Goal: Task Accomplishment & Management: Complete application form

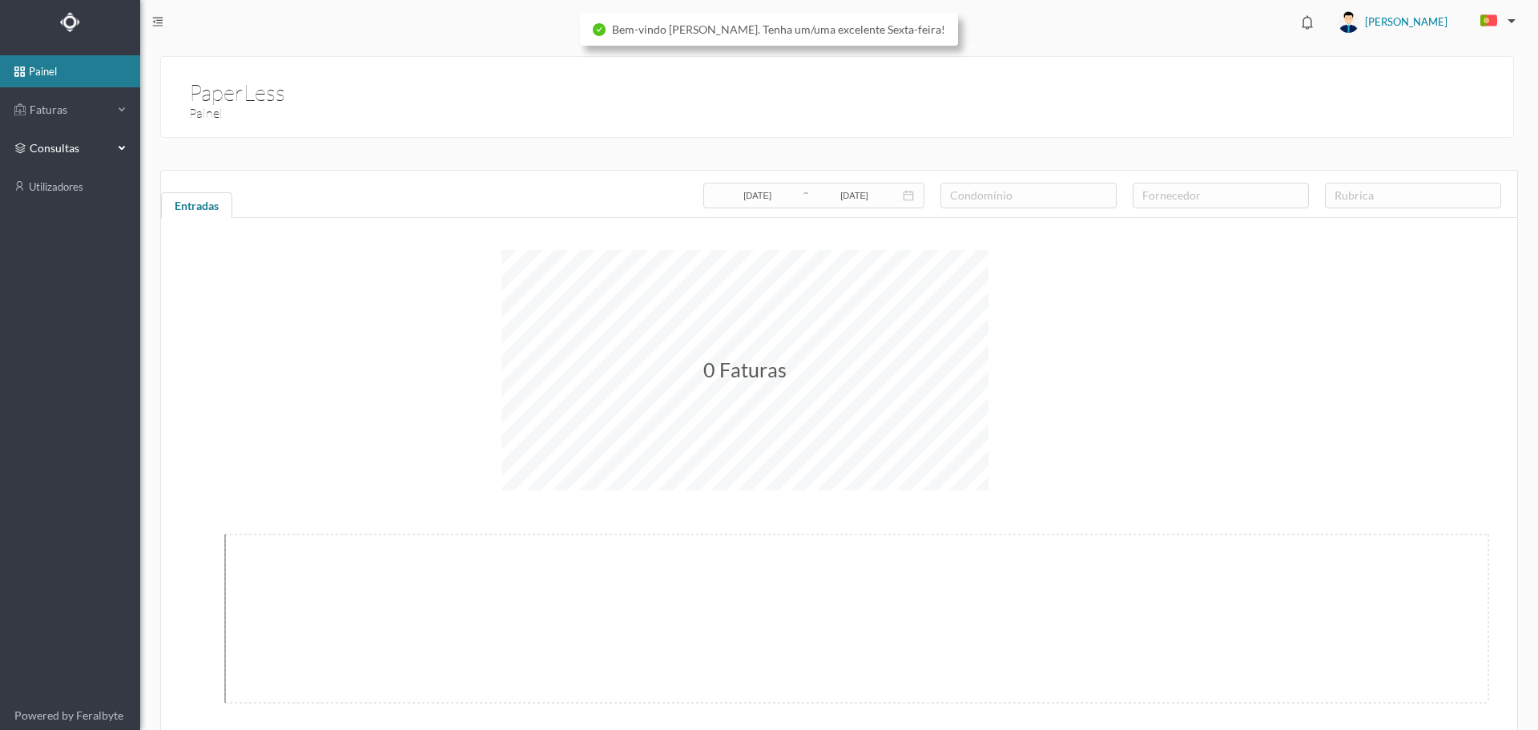
click at [62, 143] on span "consultas" at bounding box center [70, 148] width 80 height 16
click at [62, 115] on span "Faturas" at bounding box center [70, 110] width 88 height 16
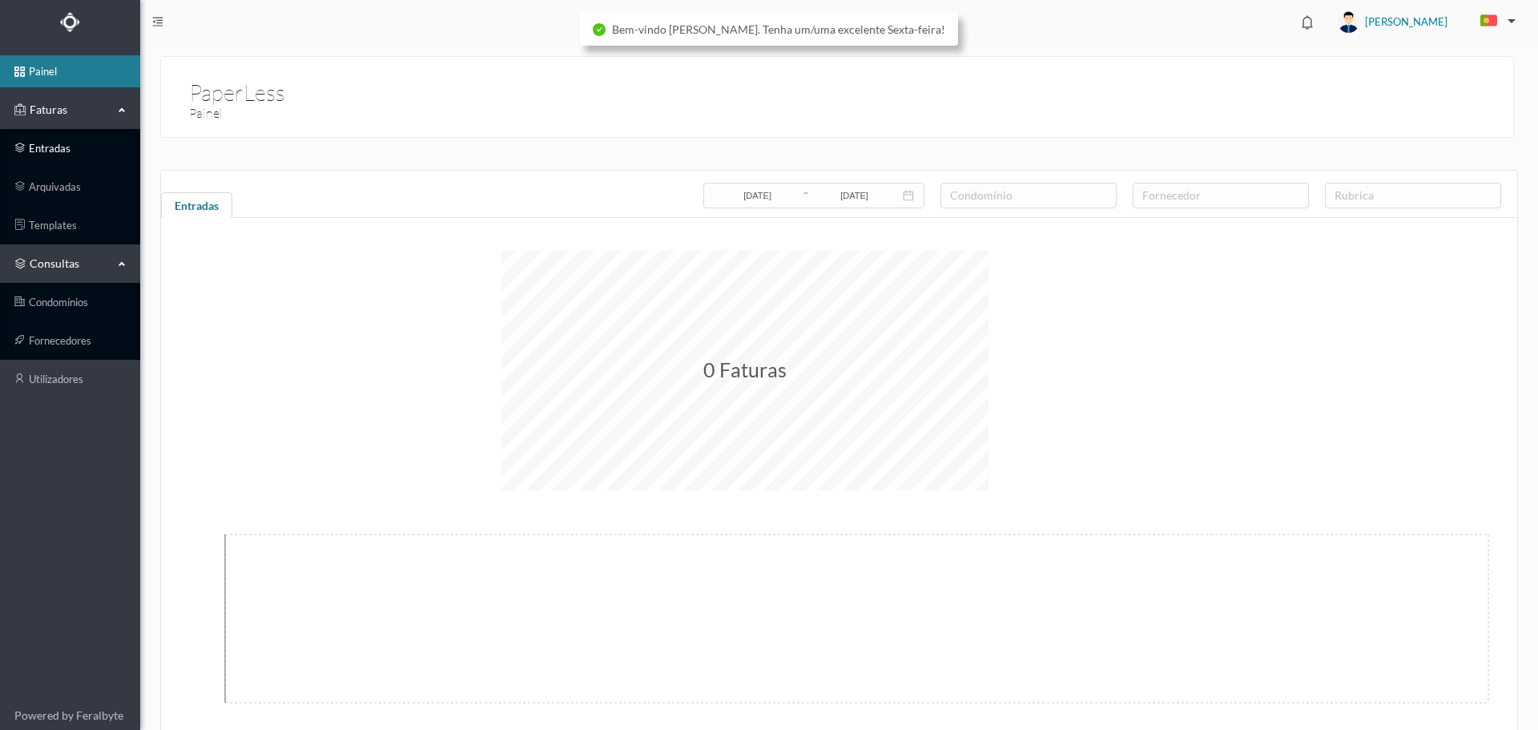
click at [69, 148] on link "entradas" at bounding box center [70, 148] width 140 height 32
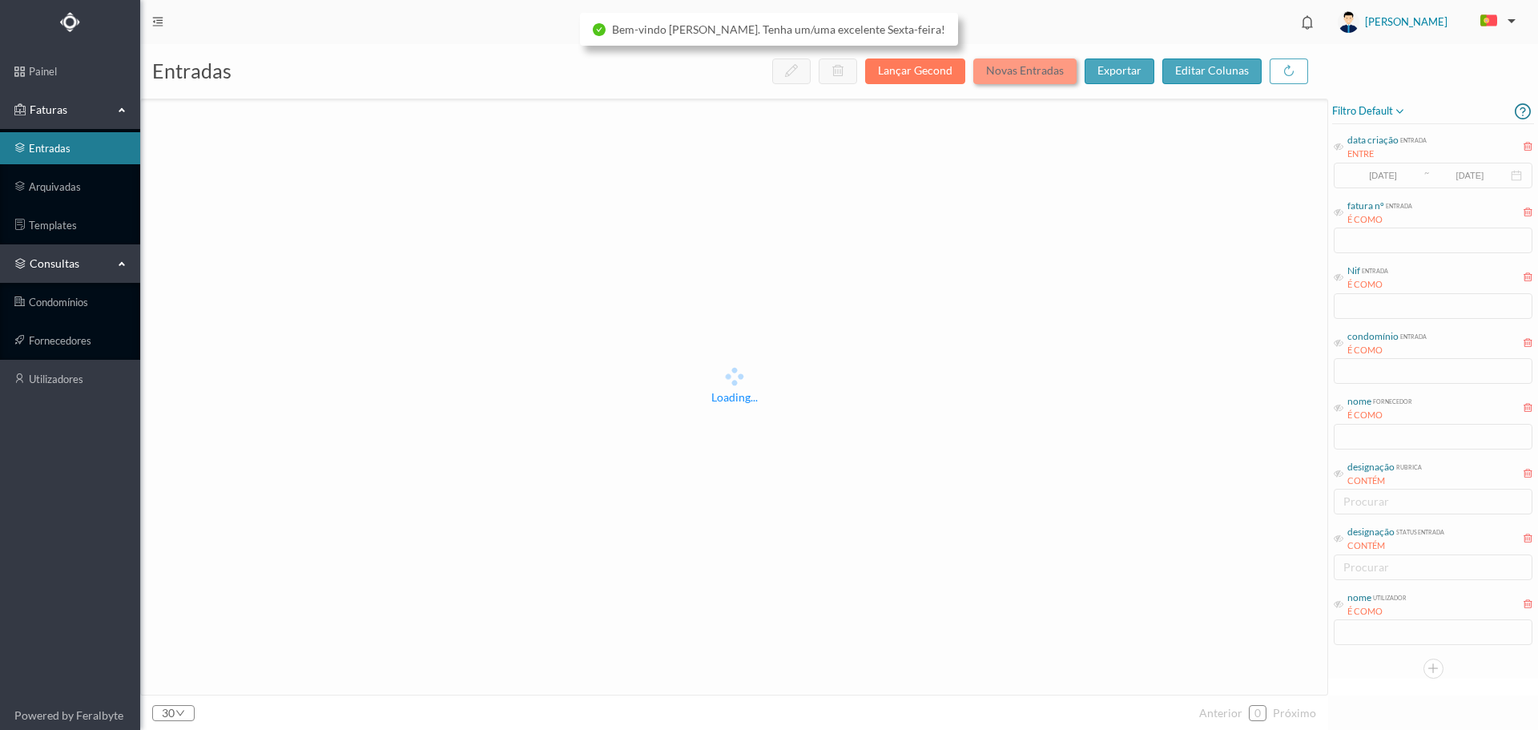
click at [1021, 71] on button "Novas Entradas" at bounding box center [1024, 71] width 103 height 26
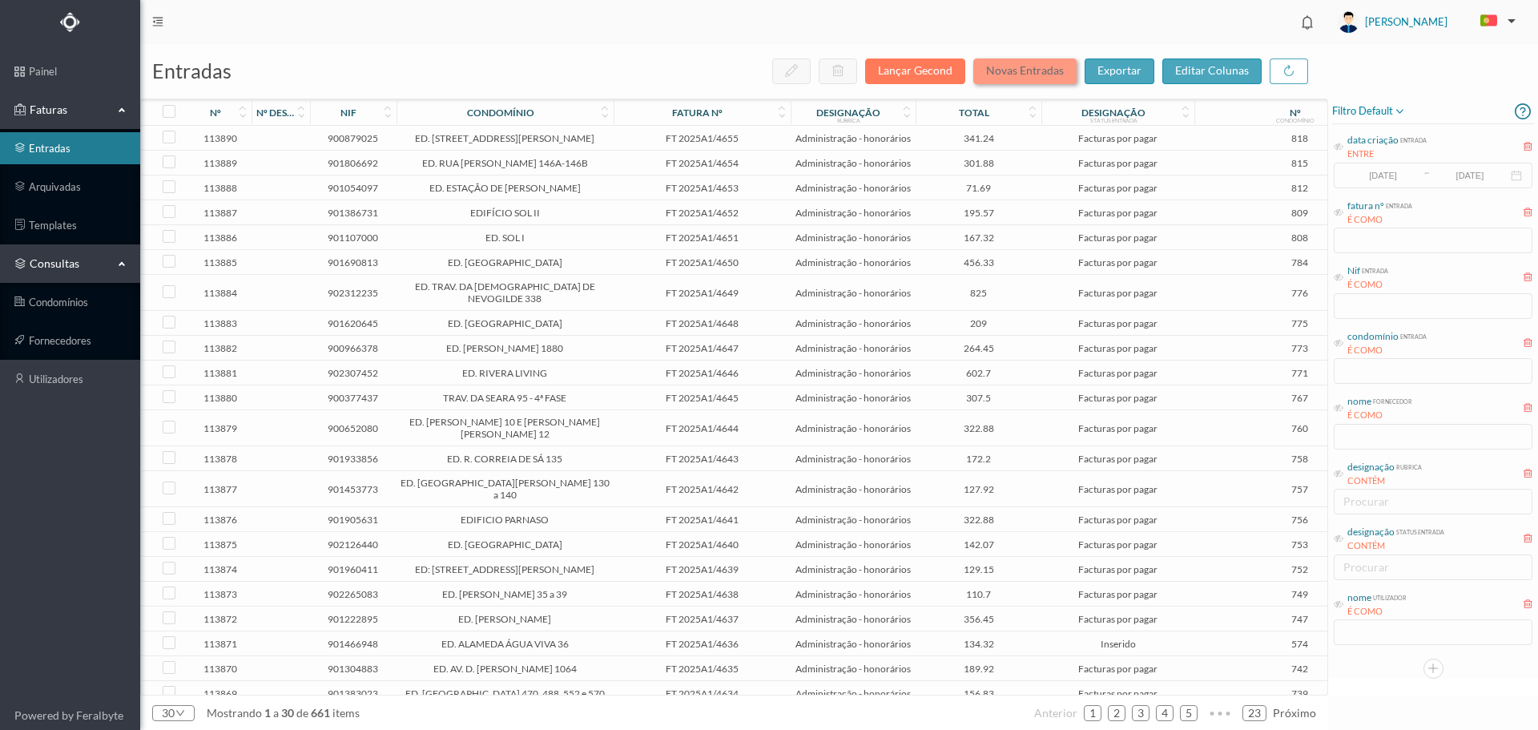
click at [1039, 73] on button "Novas Entradas" at bounding box center [1024, 71] width 103 height 26
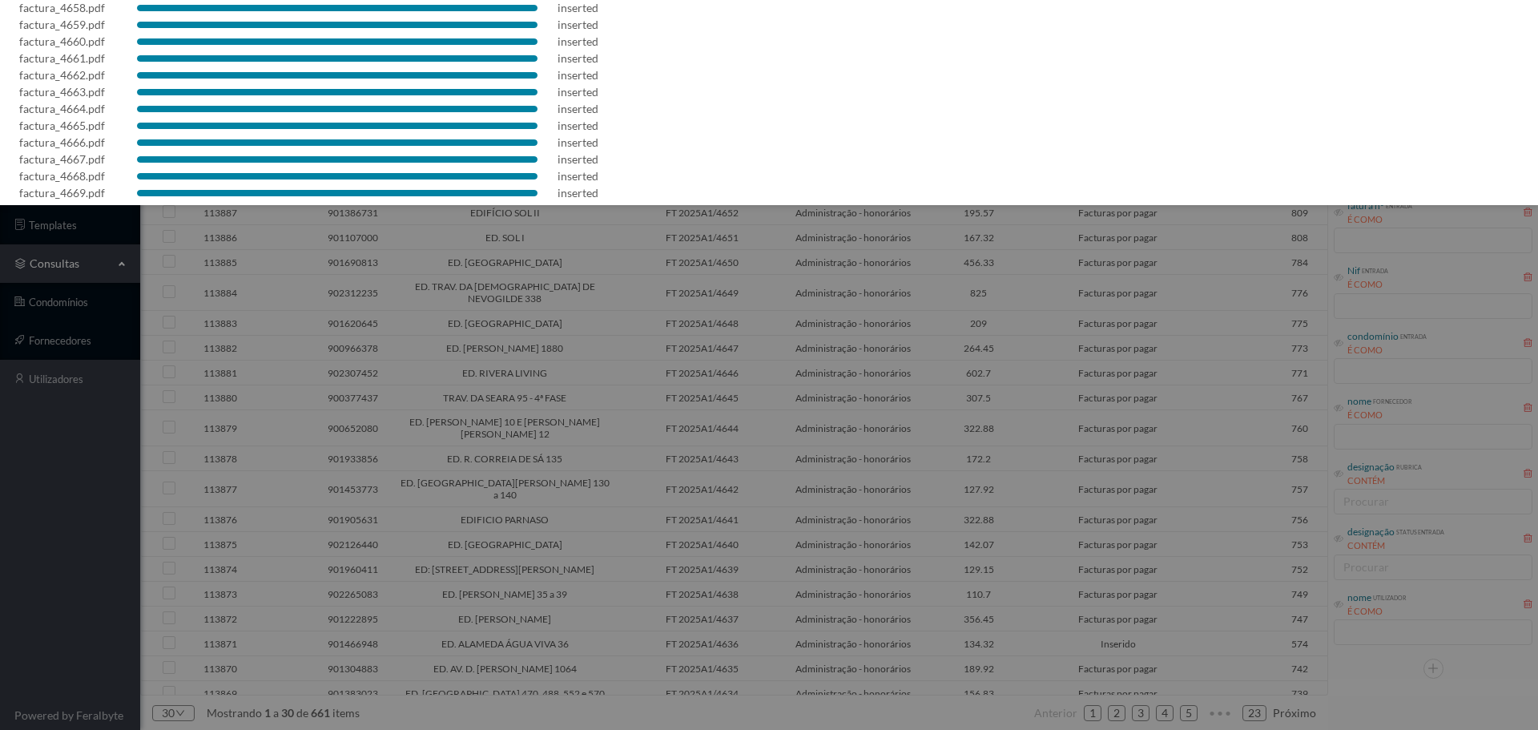
scroll to position [130, 0]
click at [743, 319] on div at bounding box center [769, 365] width 1538 height 730
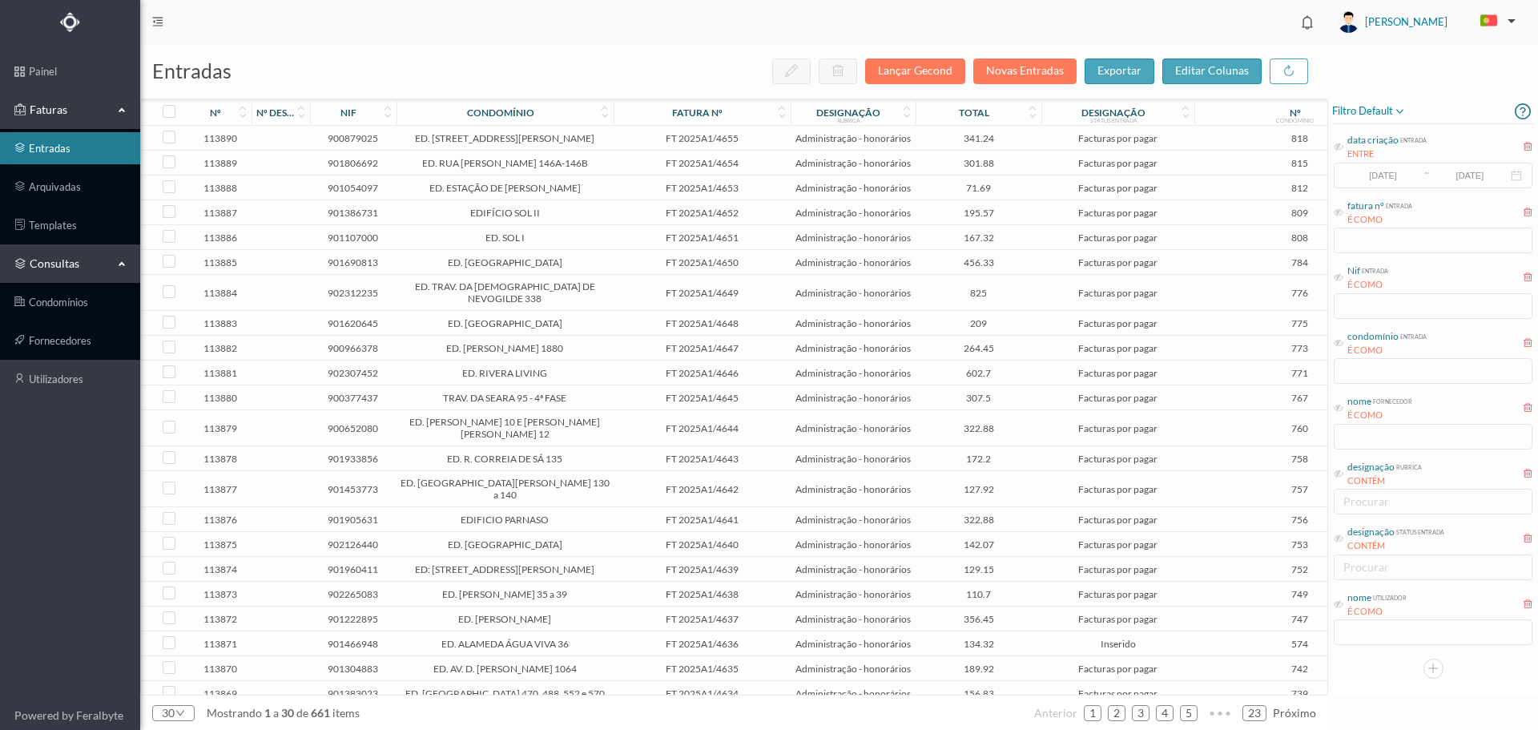
scroll to position [0, 0]
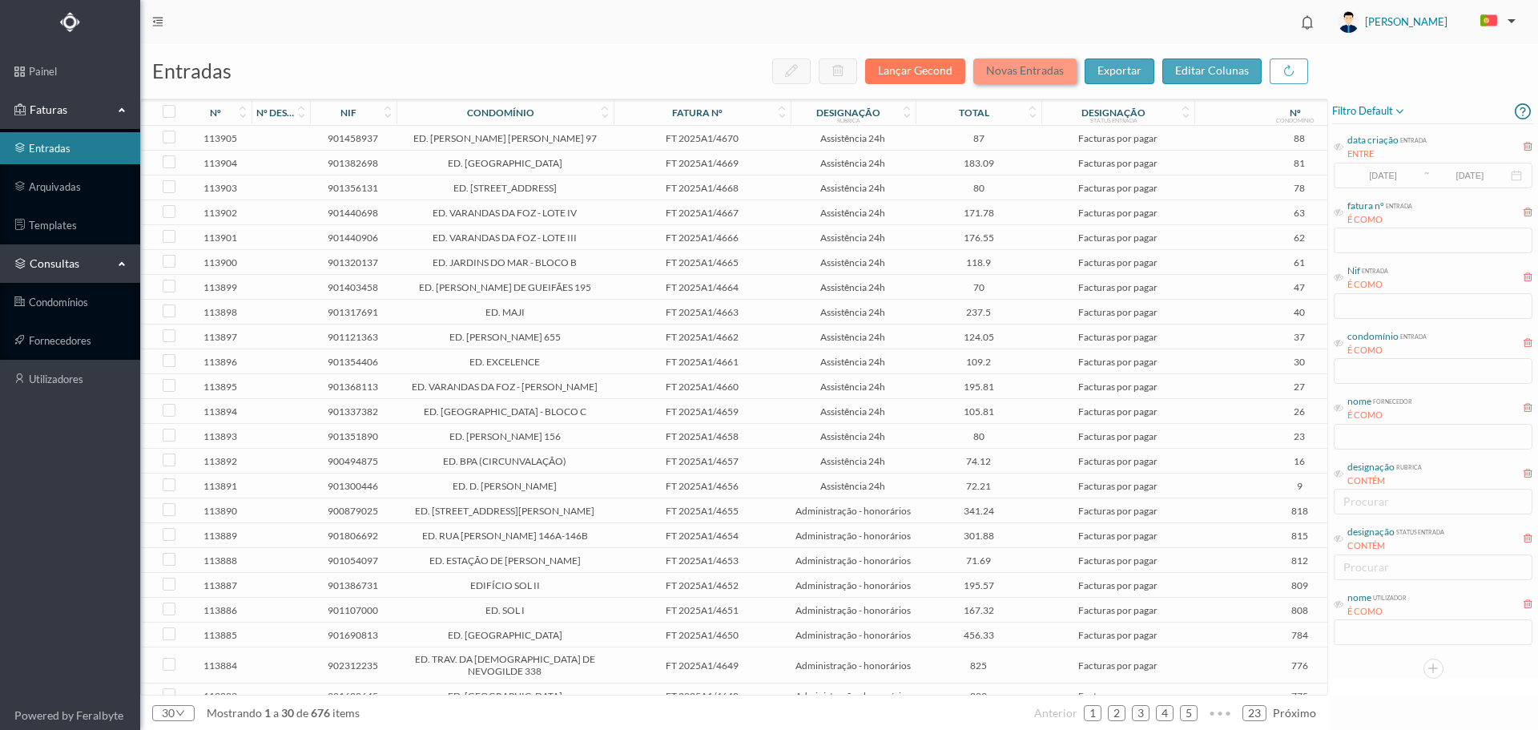
click at [1048, 65] on button "Novas Entradas" at bounding box center [1024, 71] width 103 height 26
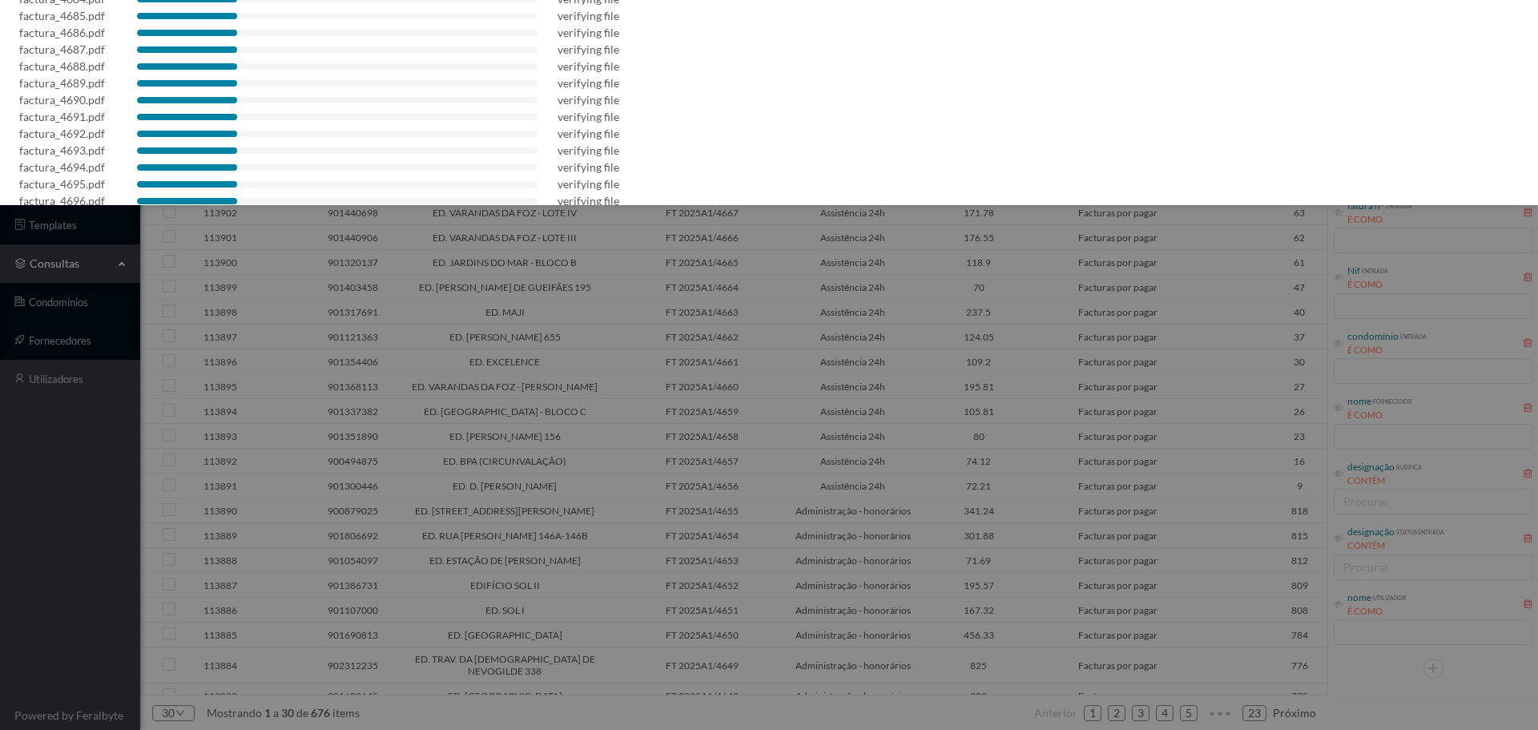
scroll to position [382, 0]
drag, startPoint x: 919, startPoint y: 466, endPoint x: 880, endPoint y: 610, distance: 149.2
click at [880, 610] on div at bounding box center [769, 365] width 1538 height 730
drag, startPoint x: 880, startPoint y: 610, endPoint x: 647, endPoint y: 502, distance: 257.0
drag, startPoint x: 647, startPoint y: 502, endPoint x: 519, endPoint y: 672, distance: 212.8
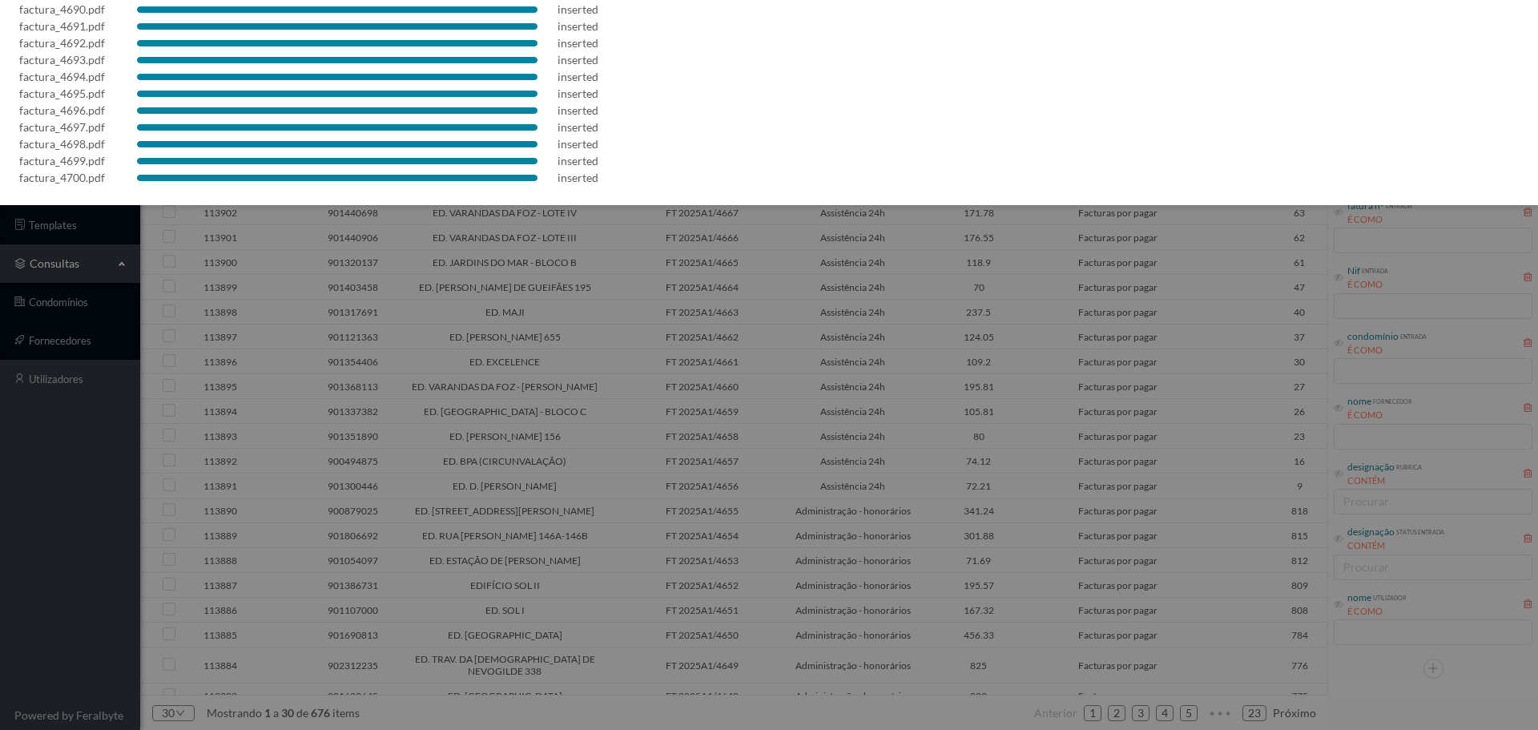
drag, startPoint x: 671, startPoint y: 312, endPoint x: 674, endPoint y: 324, distance: 11.7
click at [671, 312] on div at bounding box center [769, 365] width 1538 height 730
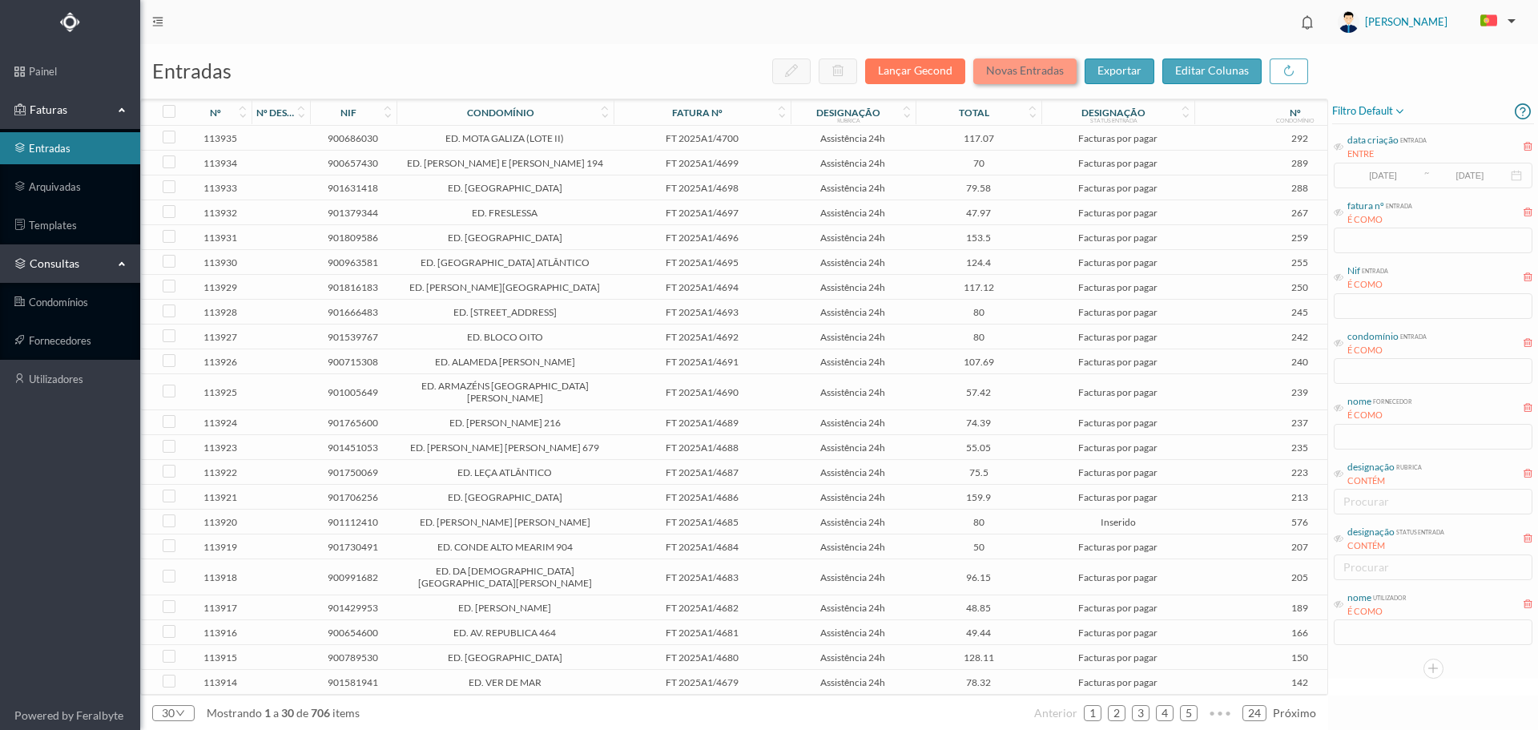
click at [1040, 75] on button "Novas Entradas" at bounding box center [1024, 71] width 103 height 26
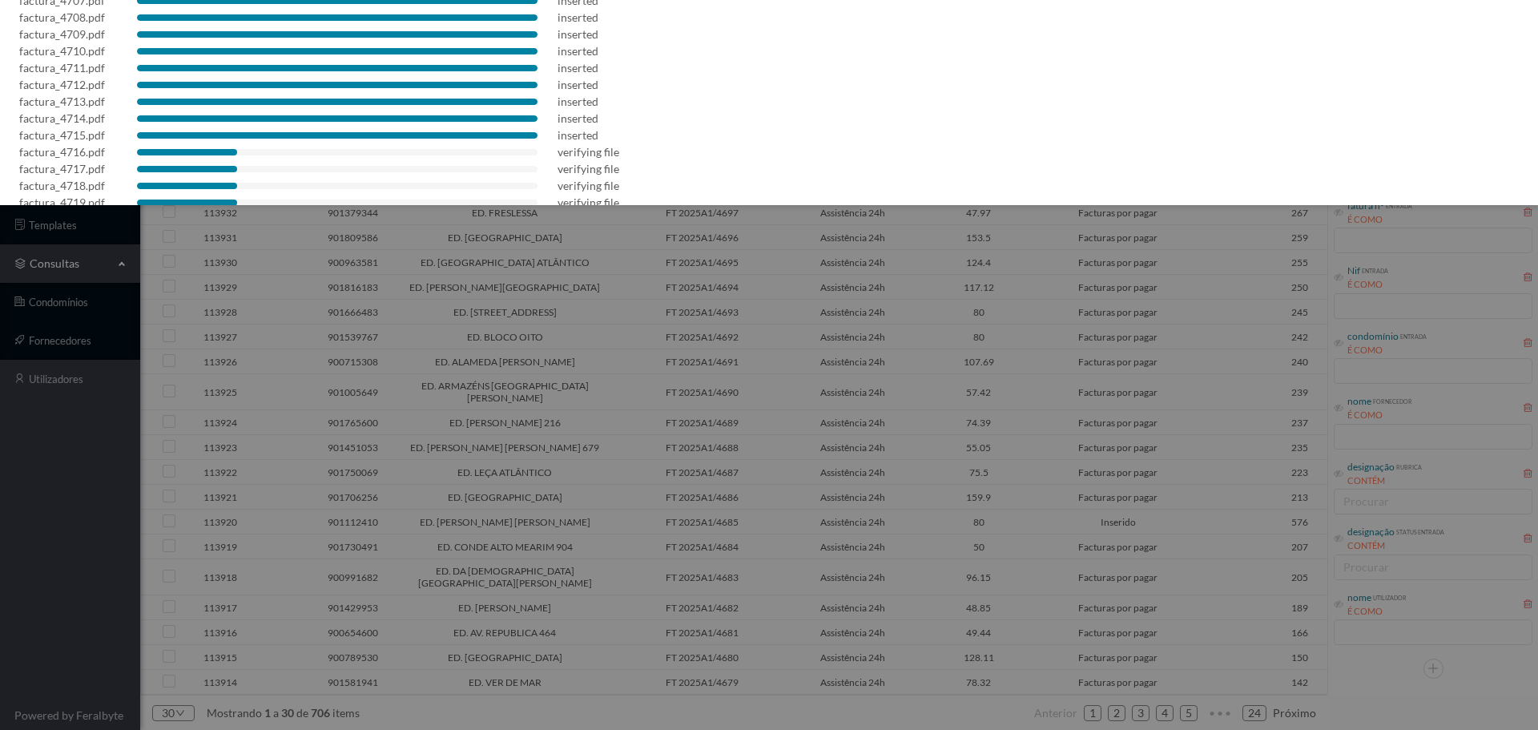
scroll to position [298, 0]
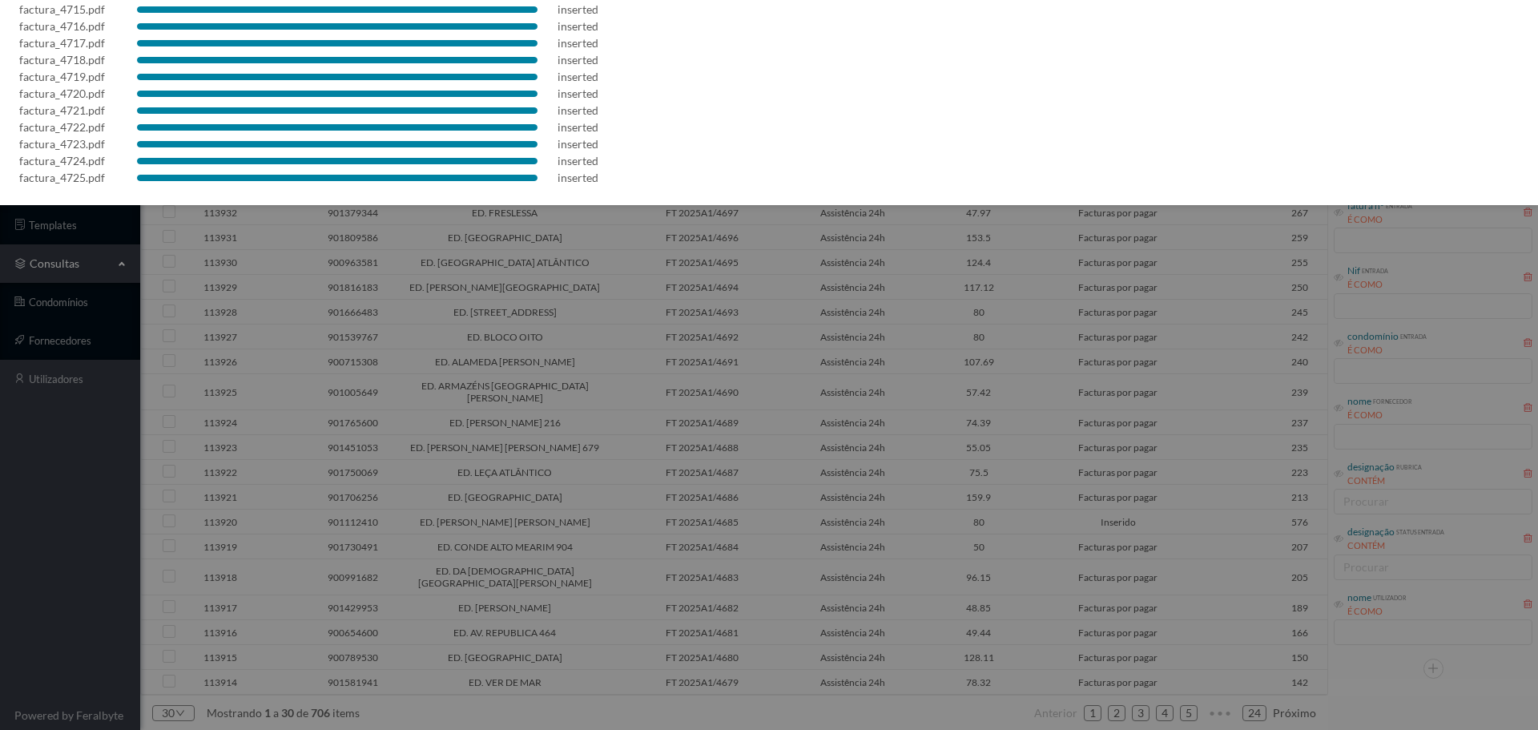
click at [556, 338] on div at bounding box center [769, 365] width 1538 height 730
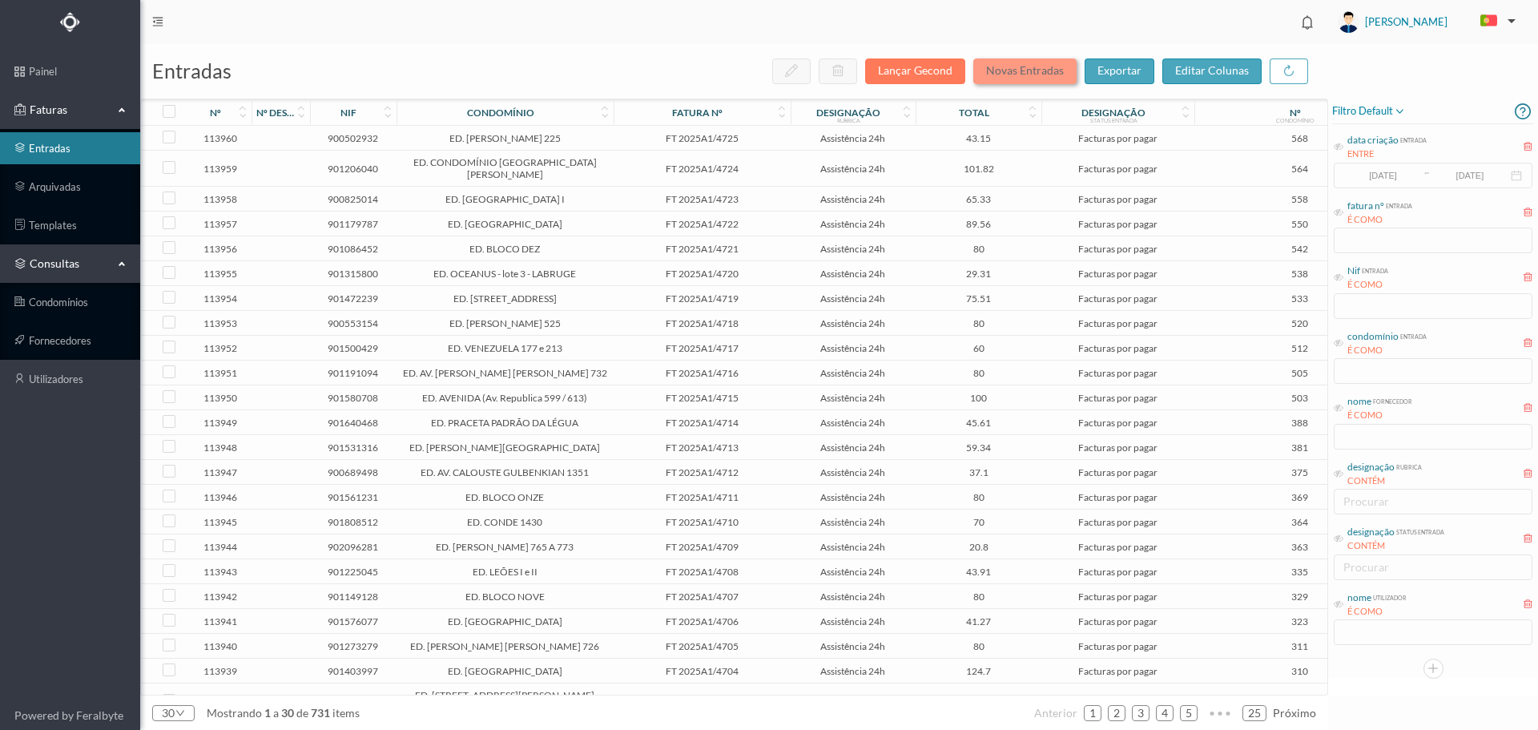
click at [1022, 75] on button "Novas Entradas" at bounding box center [1024, 71] width 103 height 26
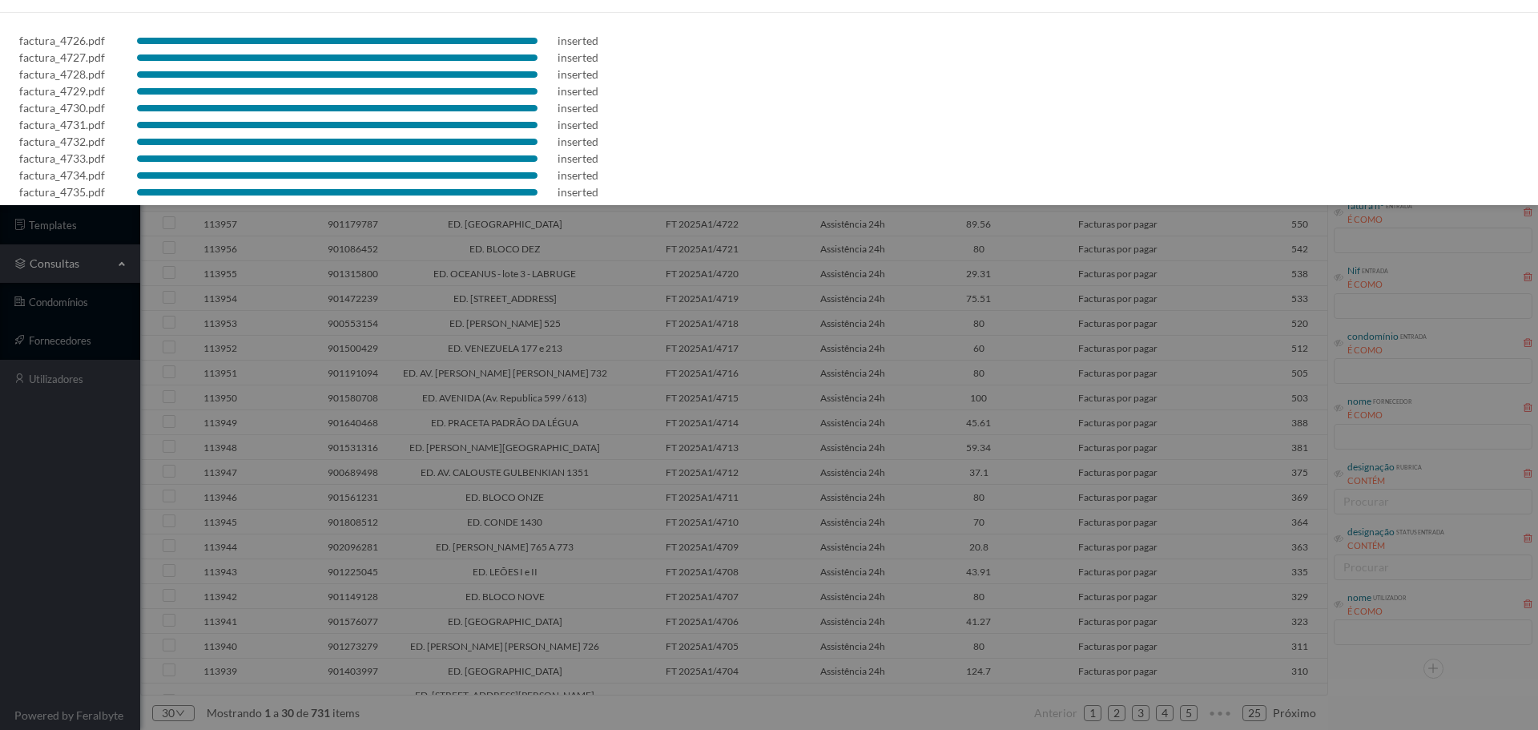
scroll to position [298, 0]
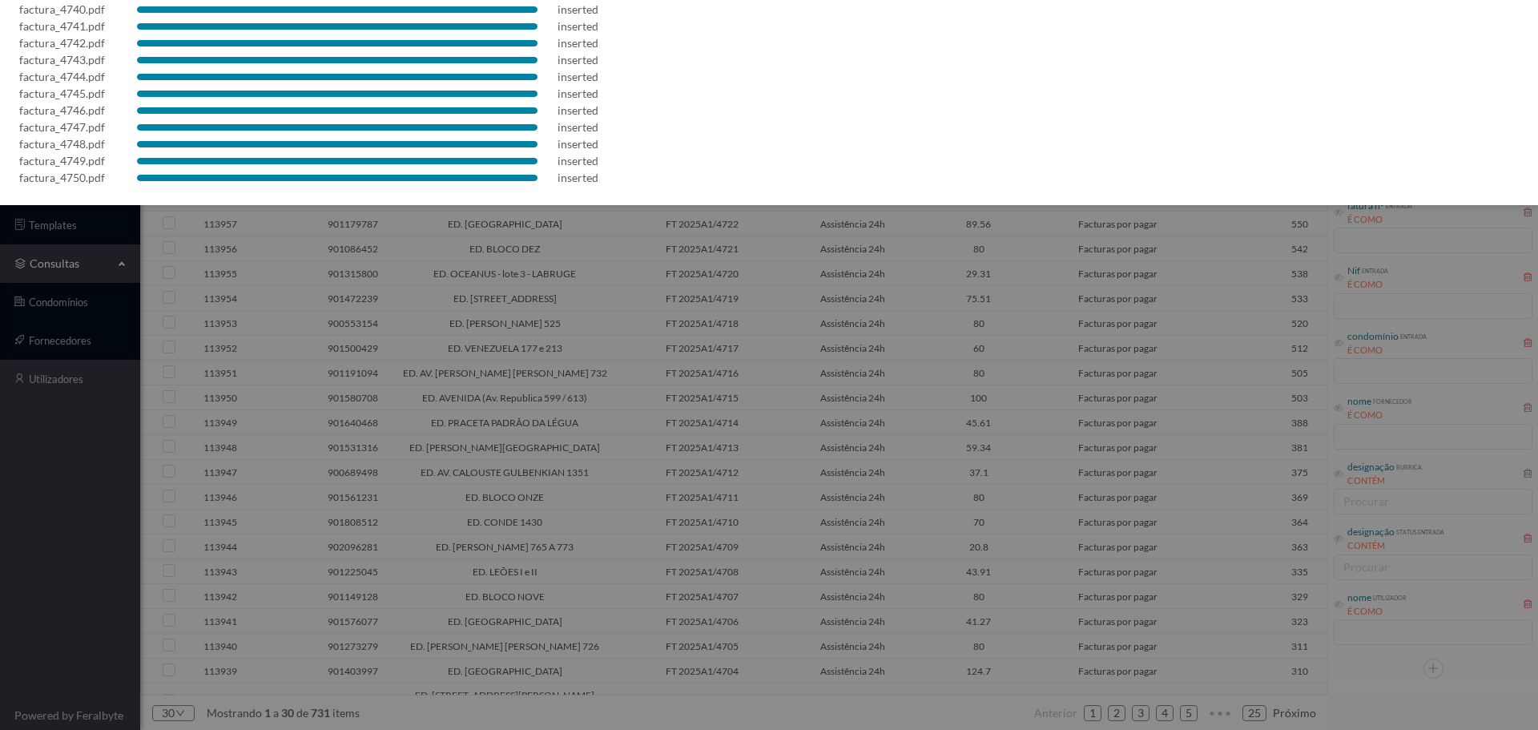
click at [1078, 416] on div at bounding box center [769, 365] width 1538 height 730
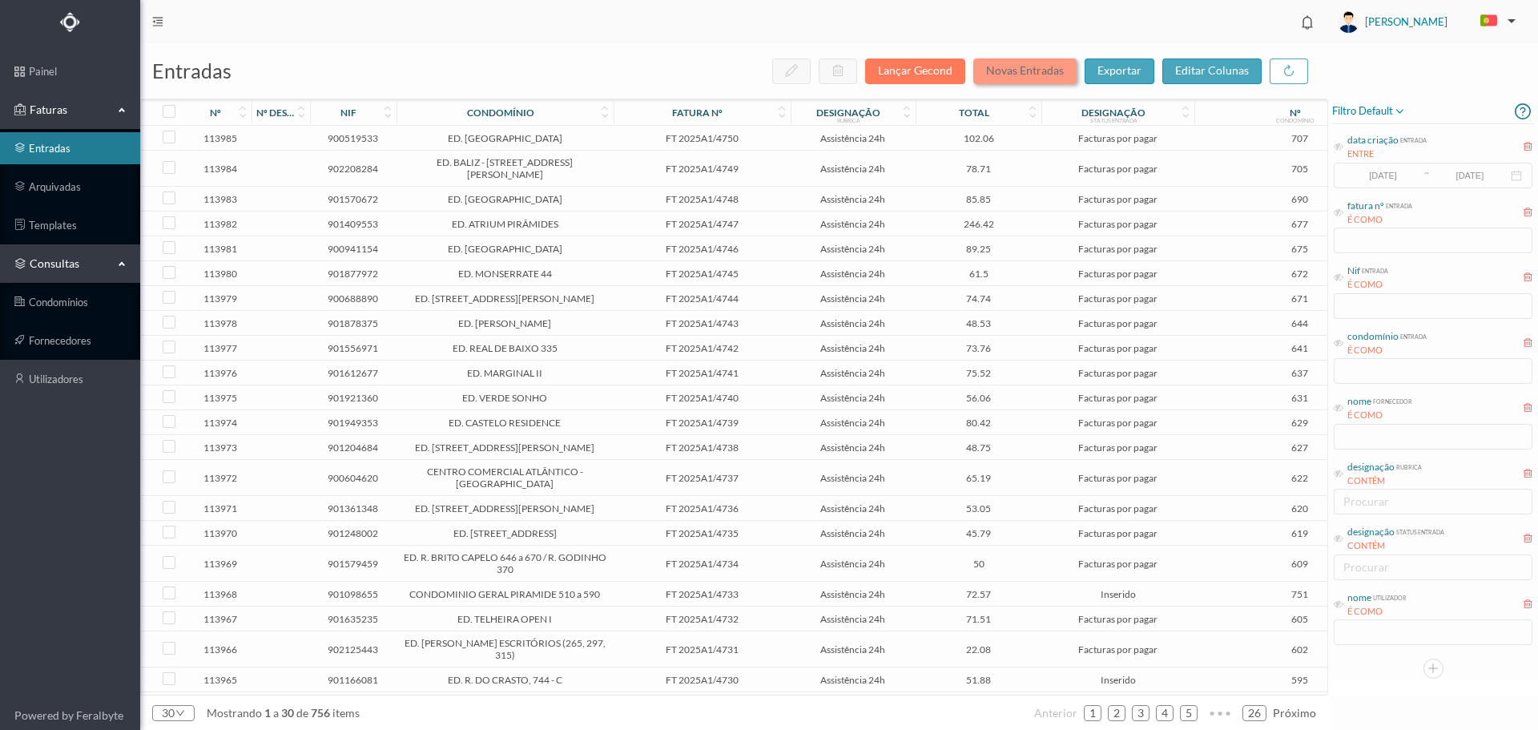
click at [1031, 69] on button "Novas Entradas" at bounding box center [1024, 71] width 103 height 26
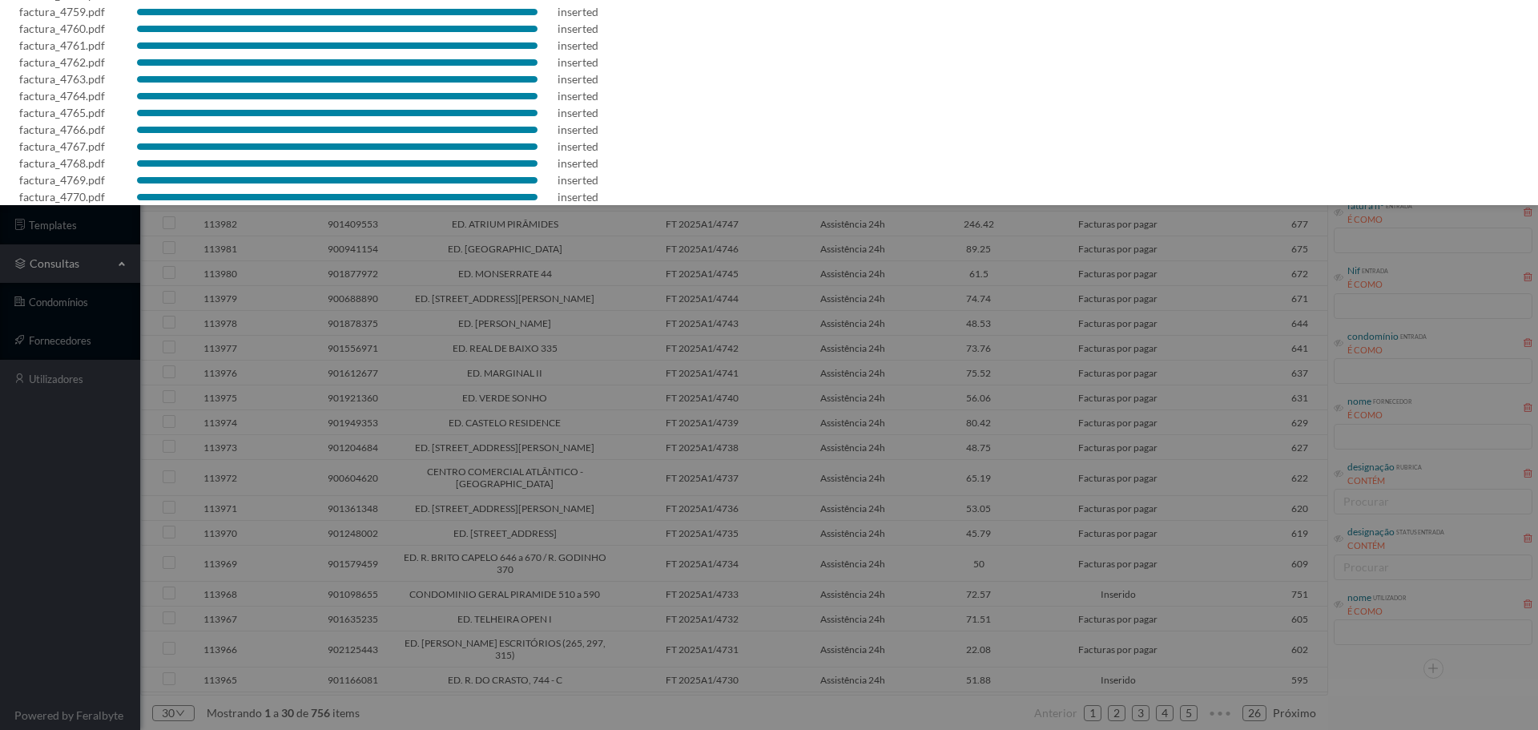
scroll to position [298, 0]
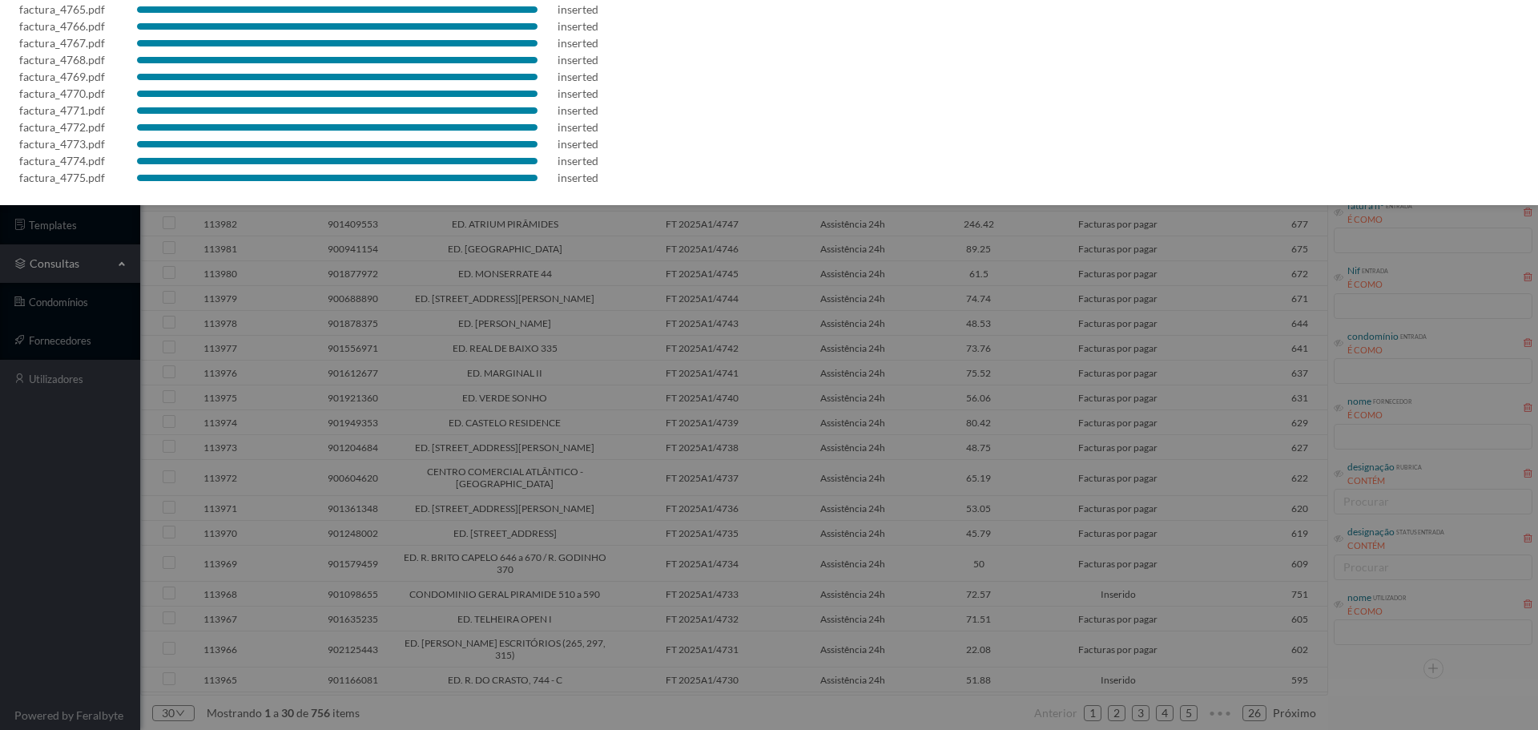
click at [797, 357] on div at bounding box center [769, 365] width 1538 height 730
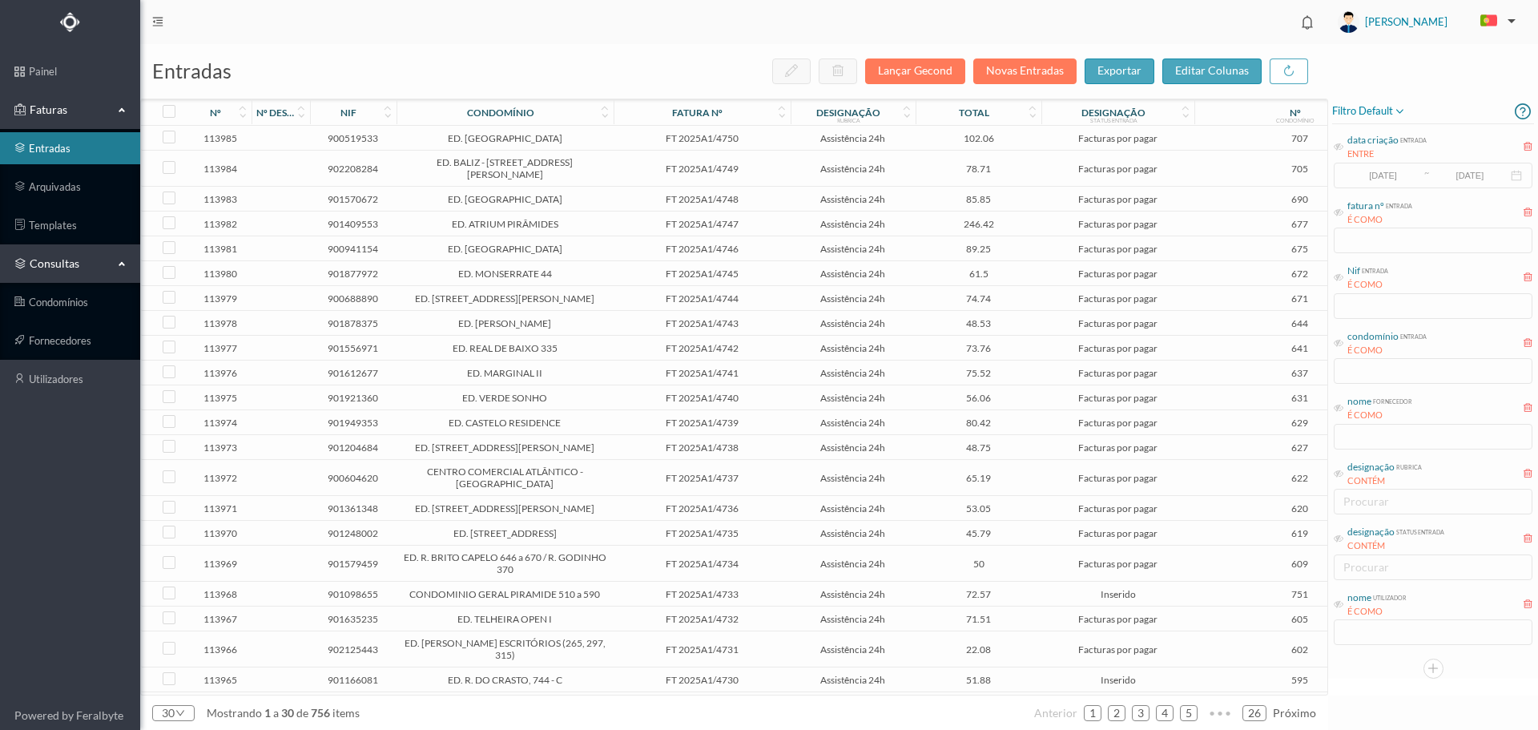
scroll to position [0, 0]
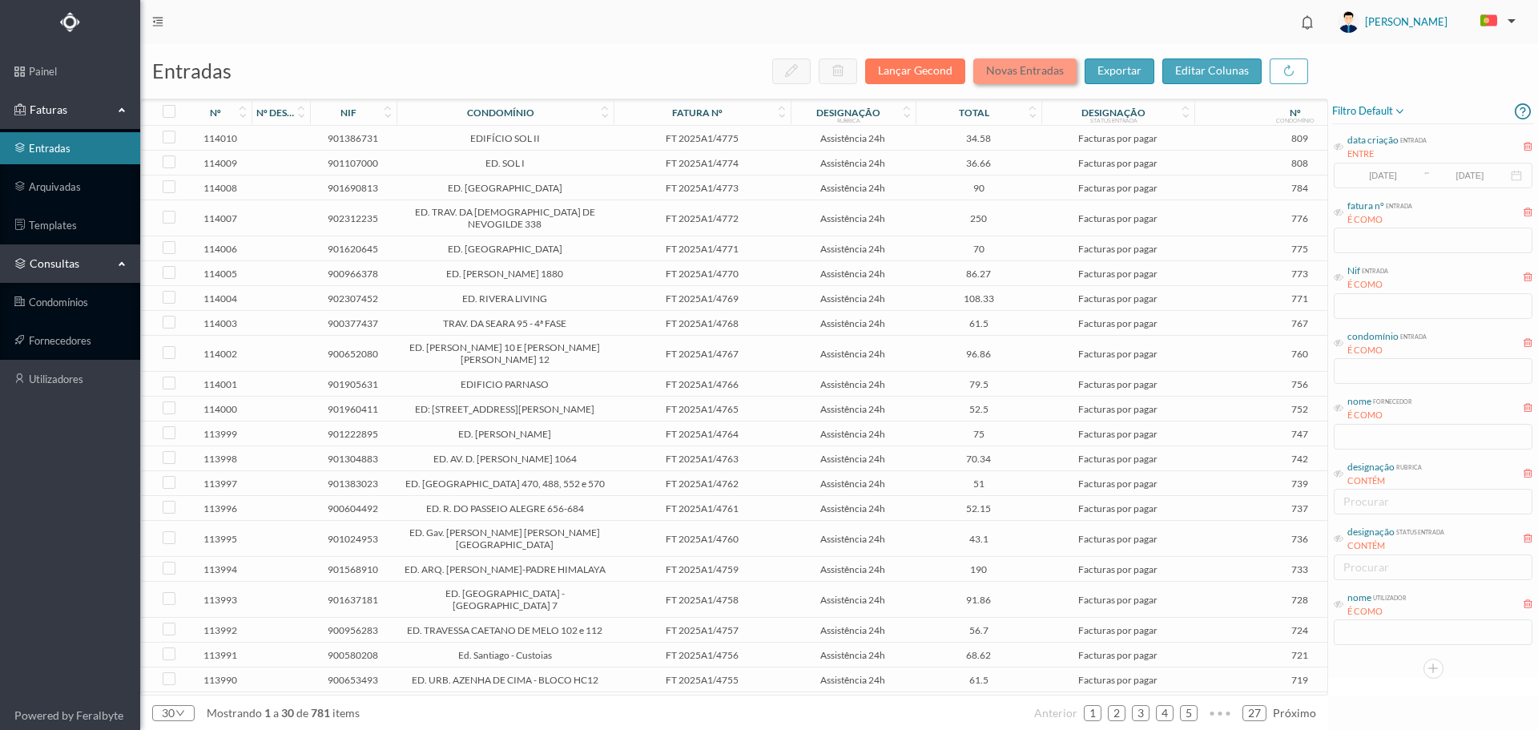
click at [1041, 65] on button "Novas Entradas" at bounding box center [1024, 71] width 103 height 26
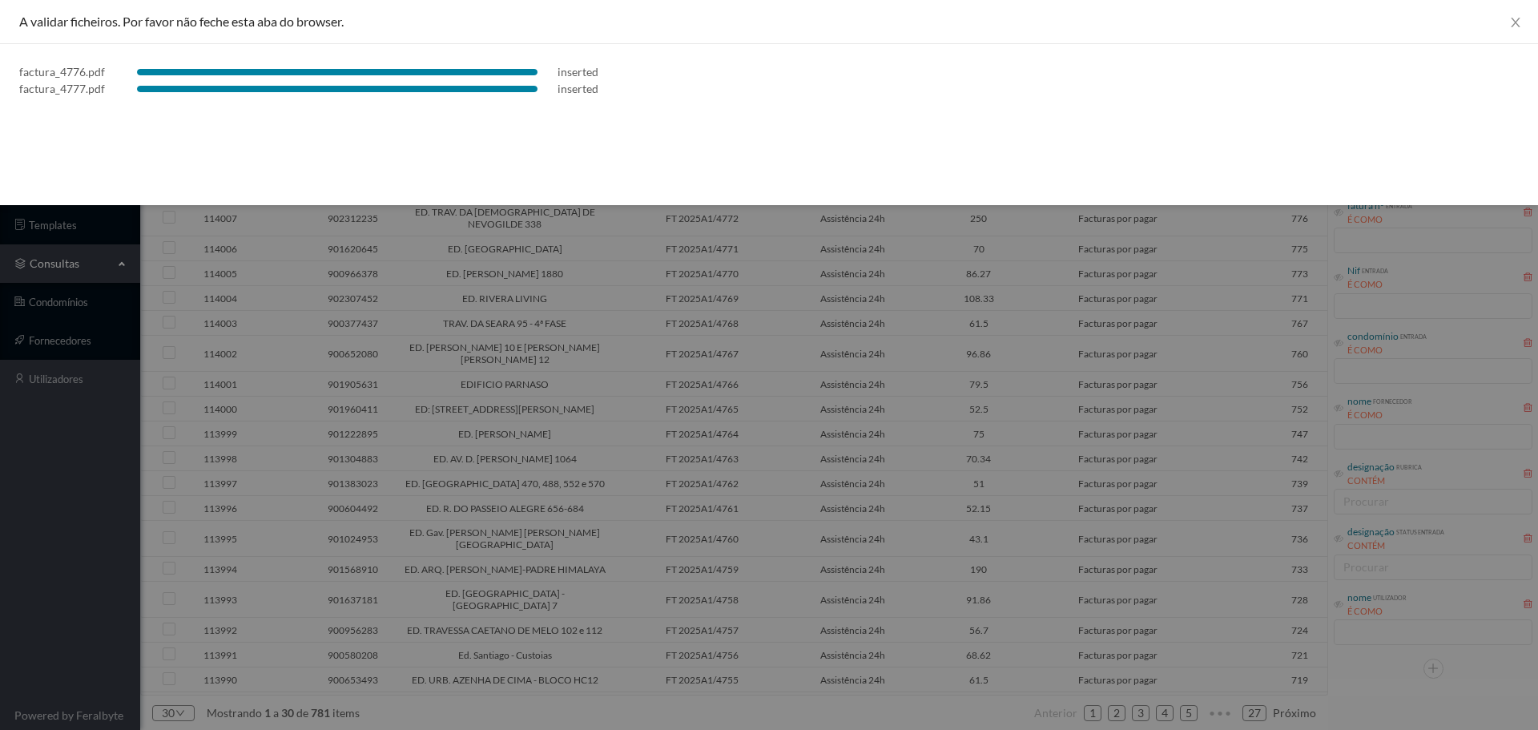
click at [1150, 427] on div at bounding box center [769, 365] width 1538 height 730
